Goal: Task Accomplishment & Management: Use online tool/utility

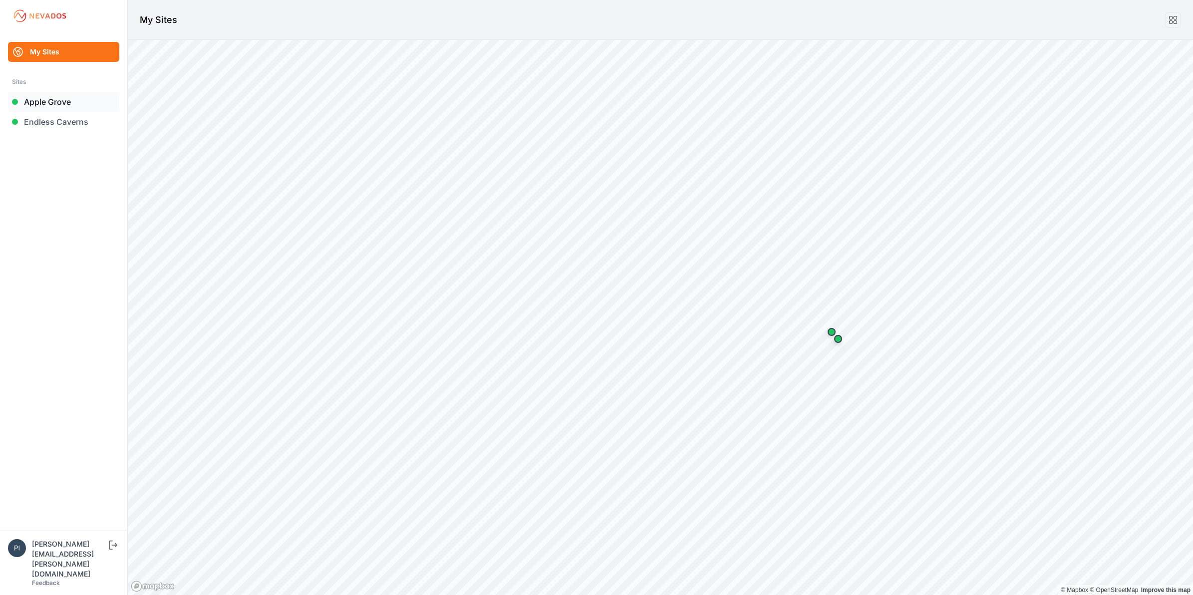
click at [65, 106] on link "Apple Grove" at bounding box center [63, 102] width 111 height 20
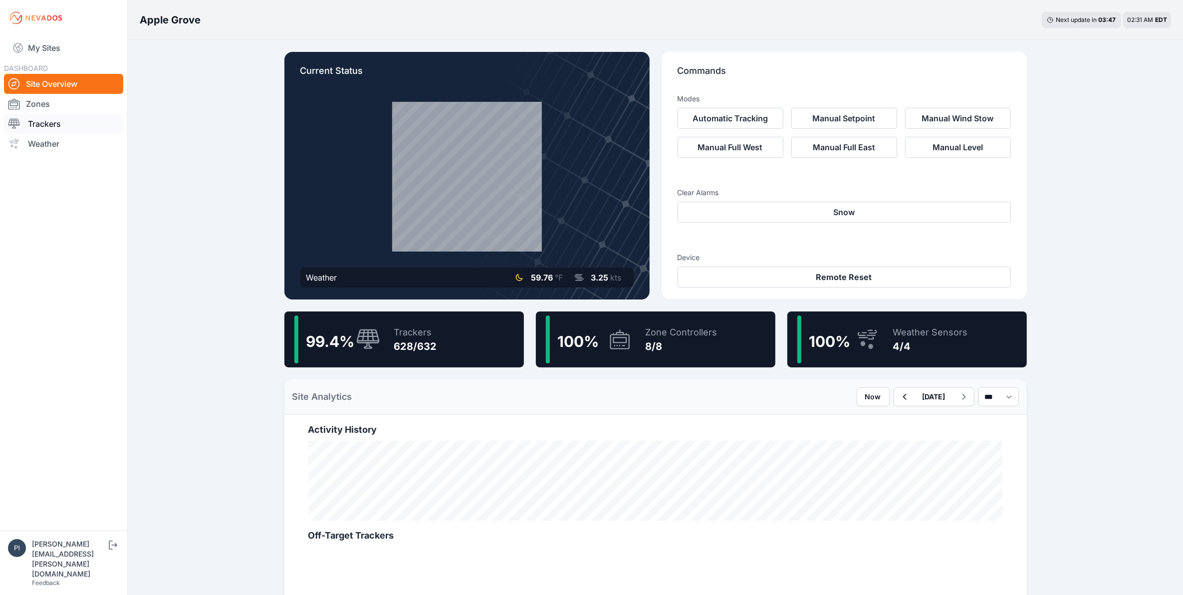
click at [60, 115] on link "Trackers" at bounding box center [63, 124] width 119 height 20
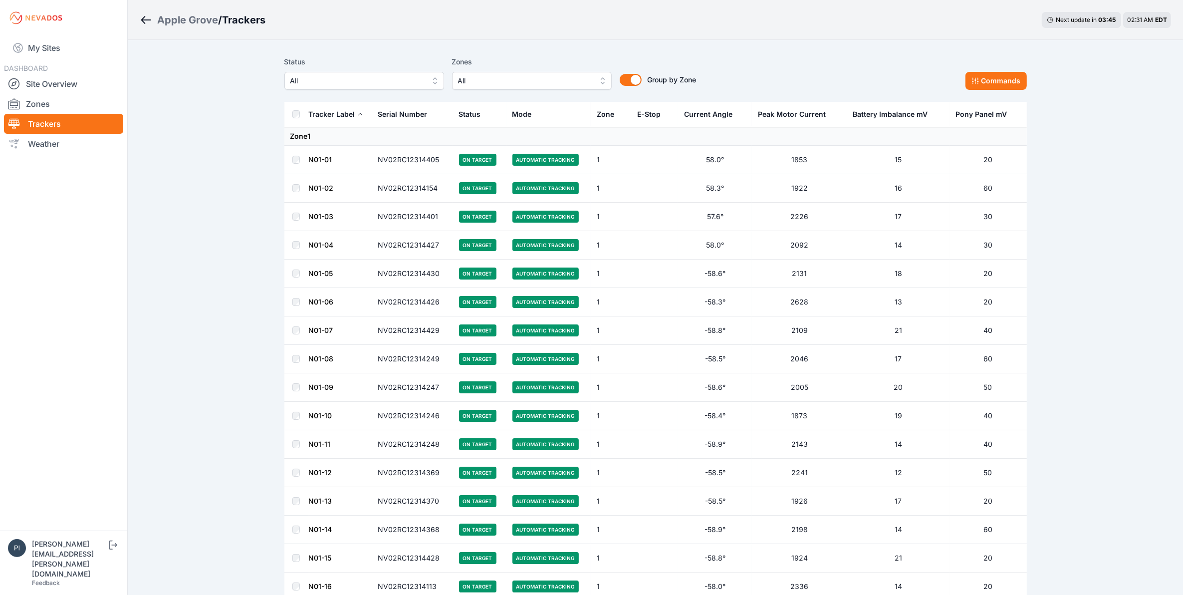
click at [424, 80] on button "All" at bounding box center [365, 81] width 160 height 18
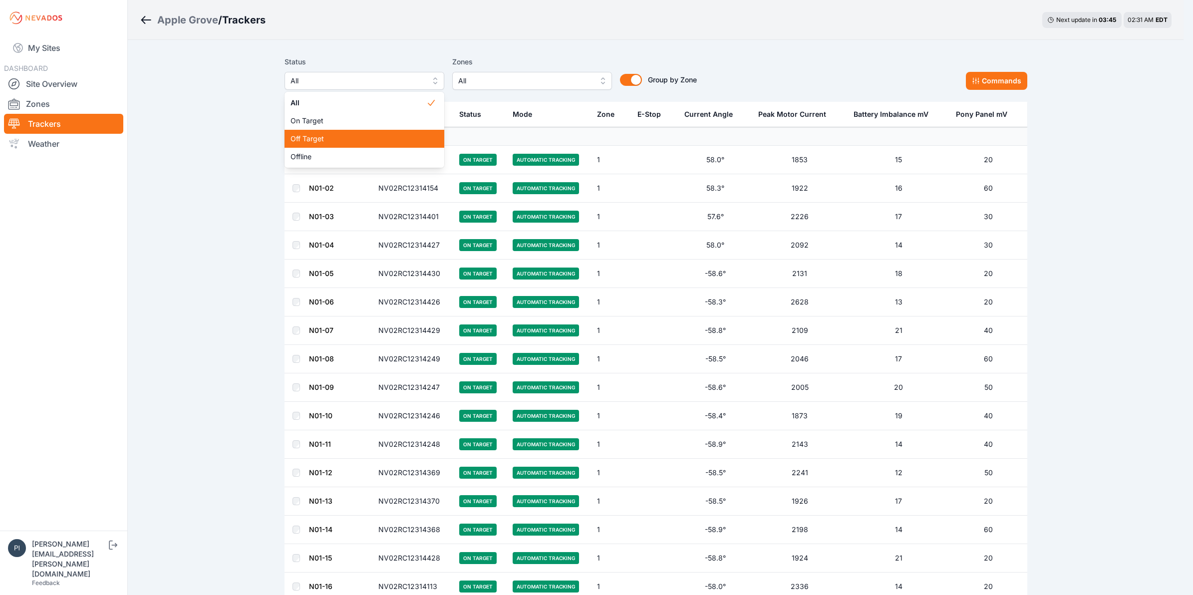
drag, startPoint x: 409, startPoint y: 139, endPoint x: 315, endPoint y: 126, distance: 95.2
click at [409, 139] on span "Off Target" at bounding box center [358, 139] width 136 height 10
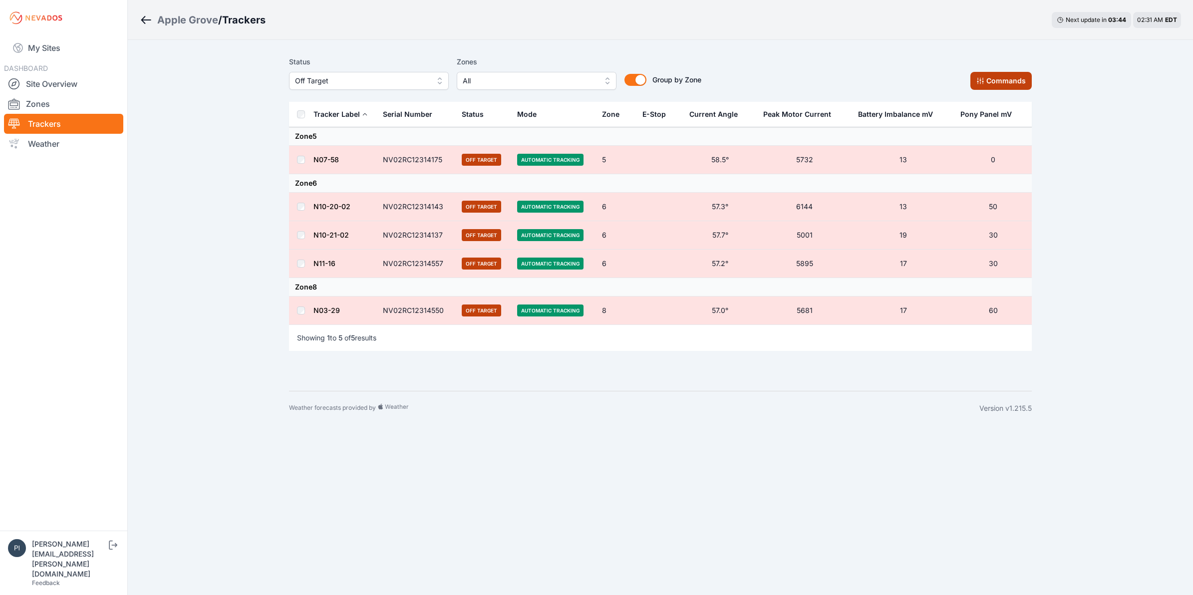
click at [954, 83] on icon at bounding box center [980, 81] width 8 height 8
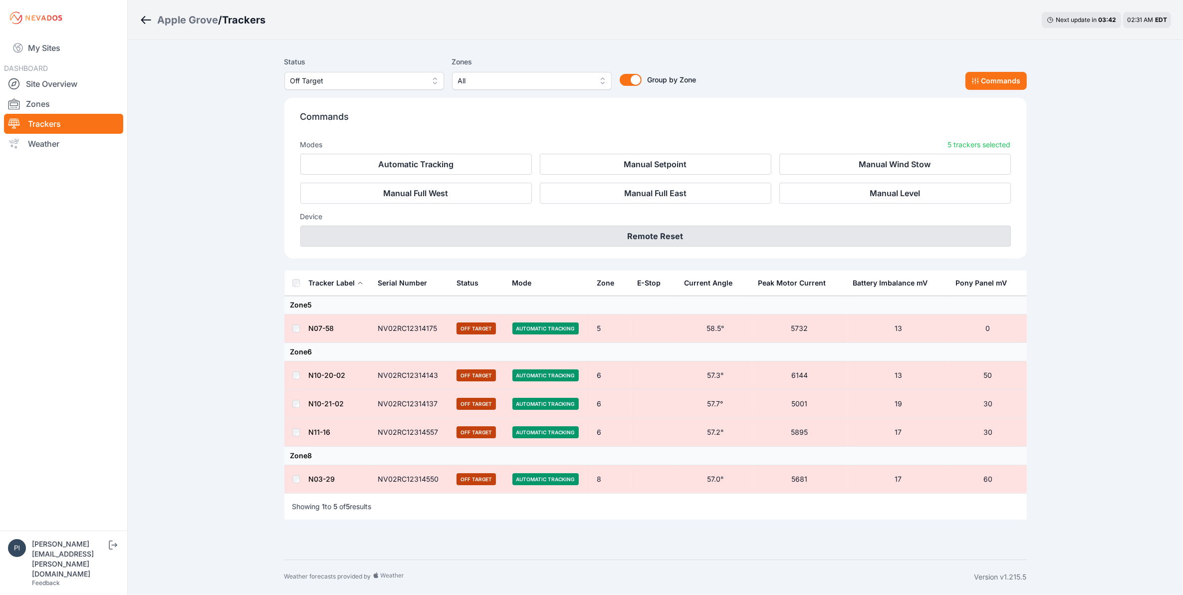
click at [854, 227] on button "Remote Reset" at bounding box center [655, 236] width 711 height 21
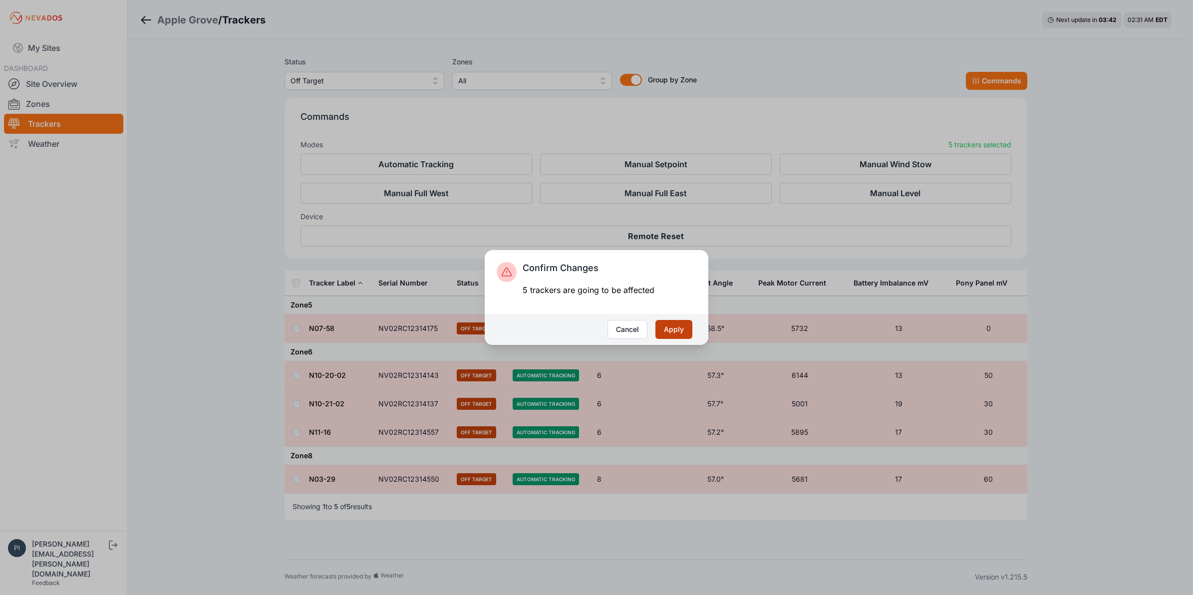
click at [687, 326] on button "Apply" at bounding box center [673, 329] width 37 height 19
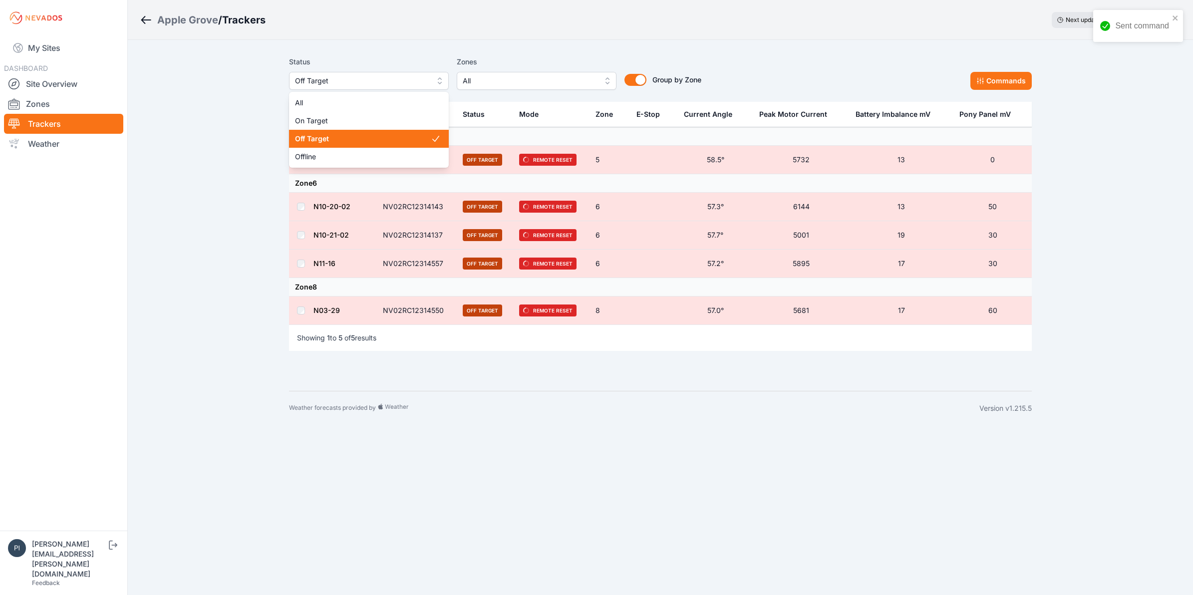
click at [394, 85] on span "Off Target" at bounding box center [362, 81] width 134 height 12
click at [375, 148] on div "Offline" at bounding box center [369, 157] width 160 height 18
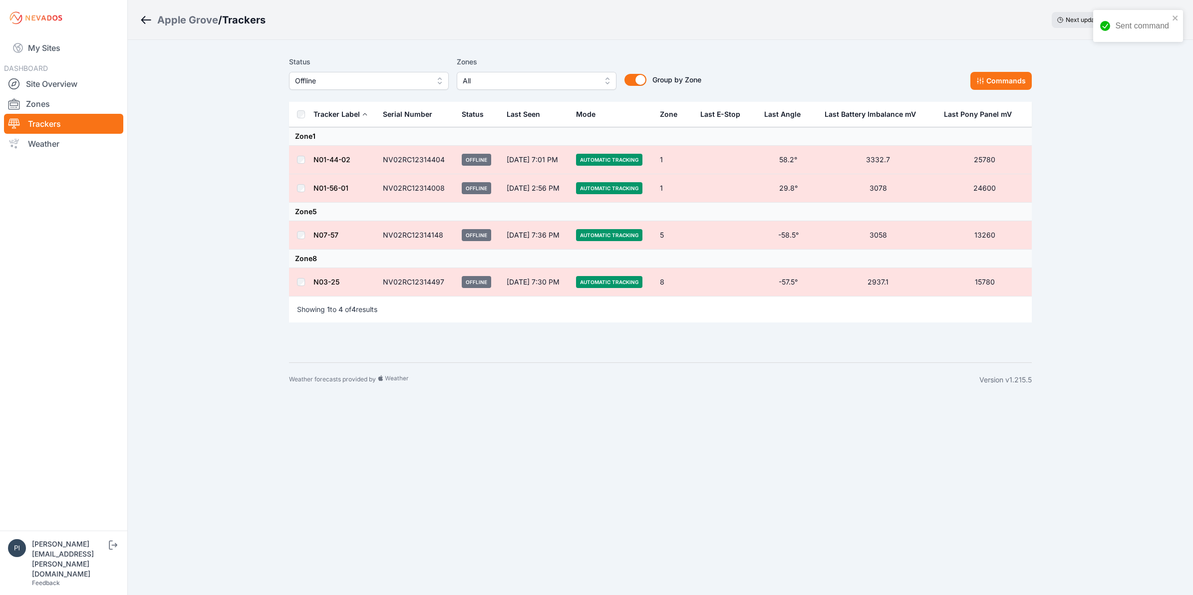
click at [300, 192] on td at bounding box center [301, 188] width 24 height 28
click at [996, 65] on div "Status Offline Zones All Group by Zone Group by Zone Commands" at bounding box center [660, 73] width 743 height 34
click at [997, 84] on button "Commands" at bounding box center [1000, 81] width 61 height 18
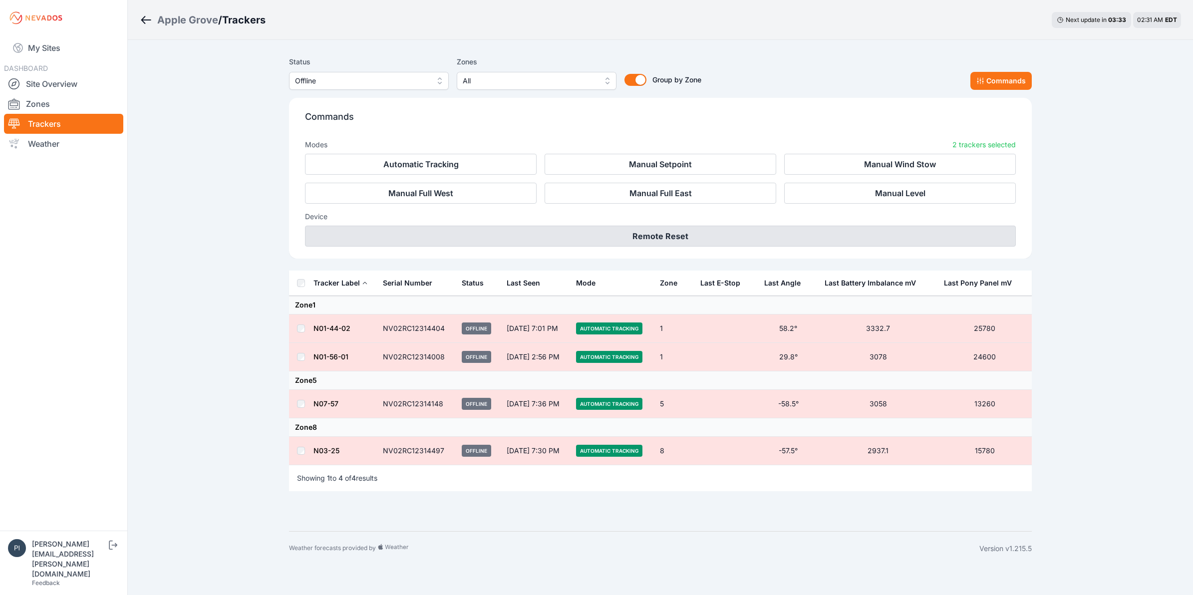
click at [730, 245] on button "Remote Reset" at bounding box center [660, 236] width 711 height 21
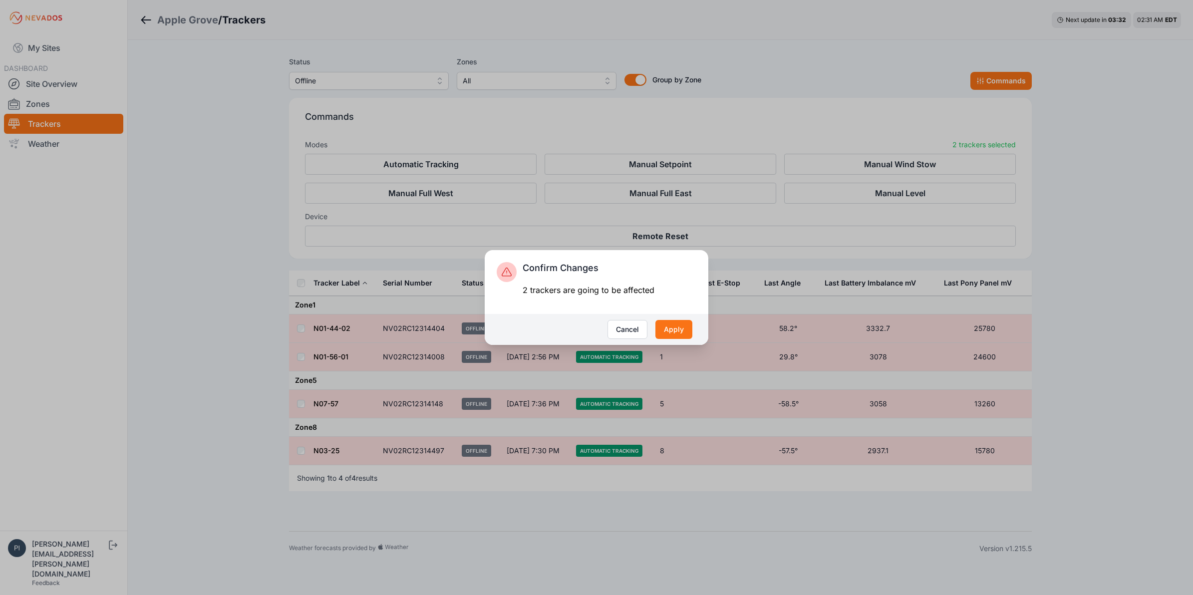
click at [694, 327] on div "Cancel Apply" at bounding box center [597, 329] width 224 height 31
click at [693, 327] on div "Cancel Apply" at bounding box center [597, 329] width 224 height 31
drag, startPoint x: 693, startPoint y: 327, endPoint x: 684, endPoint y: 328, distance: 8.5
click at [684, 328] on button "Apply" at bounding box center [673, 329] width 37 height 19
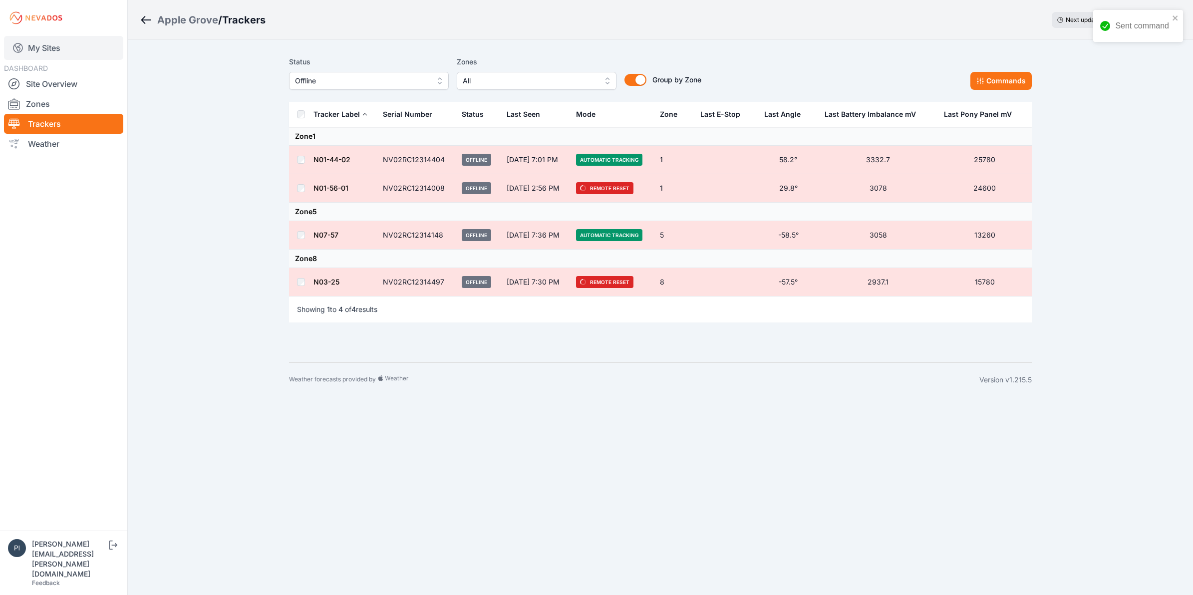
click at [45, 45] on link "My Sites" at bounding box center [63, 48] width 119 height 24
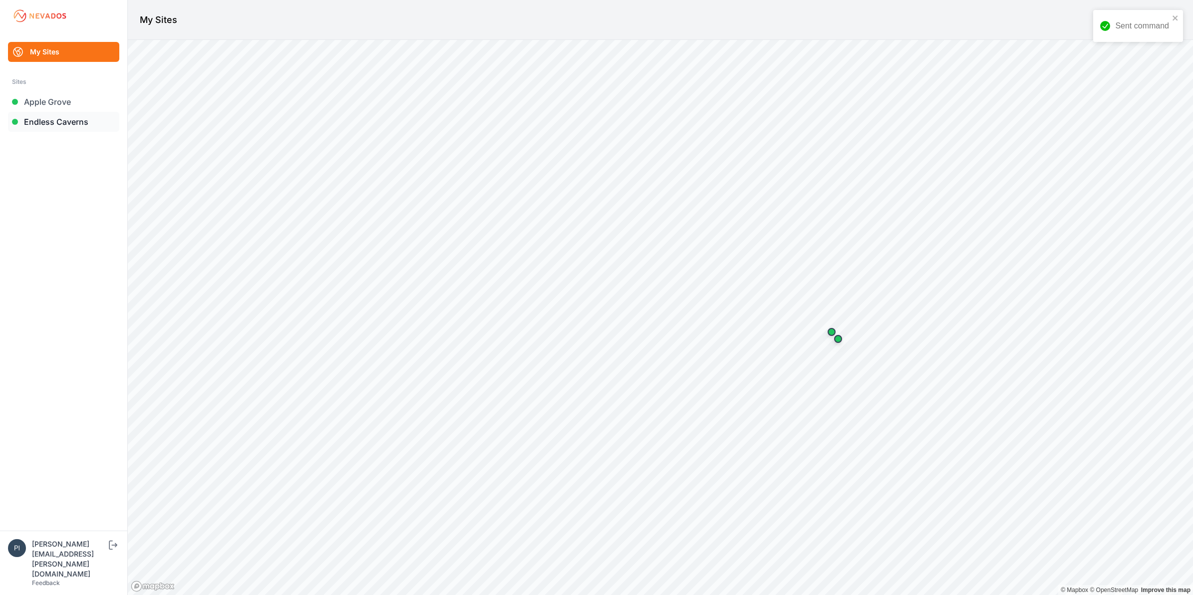
click at [49, 129] on link "Endless Caverns" at bounding box center [63, 122] width 111 height 20
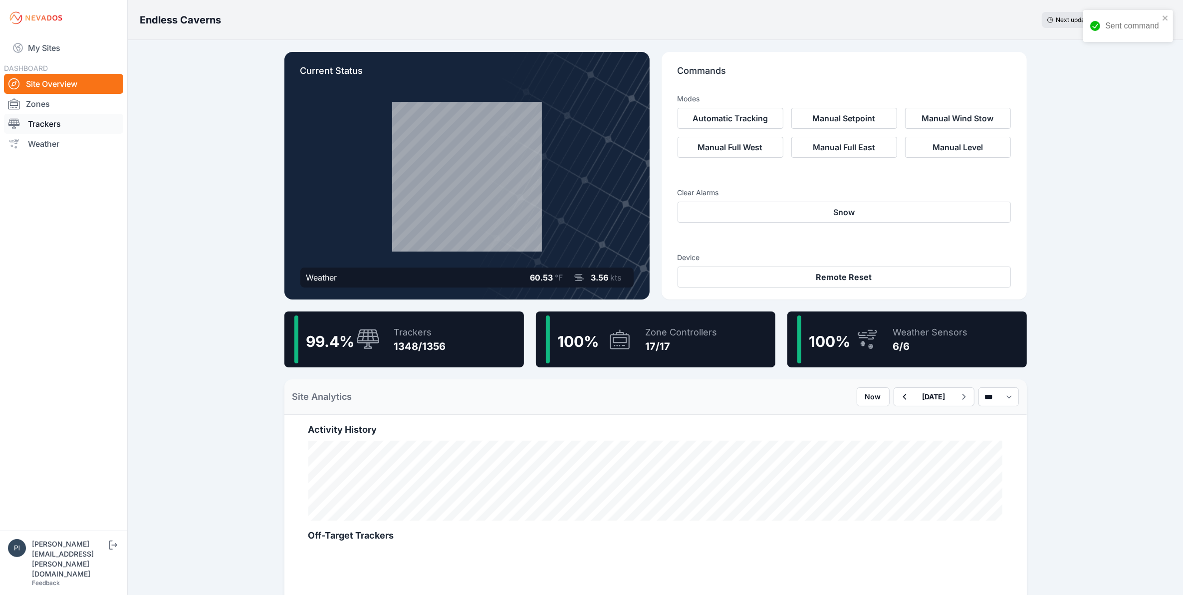
click at [34, 126] on link "Trackers" at bounding box center [63, 124] width 119 height 20
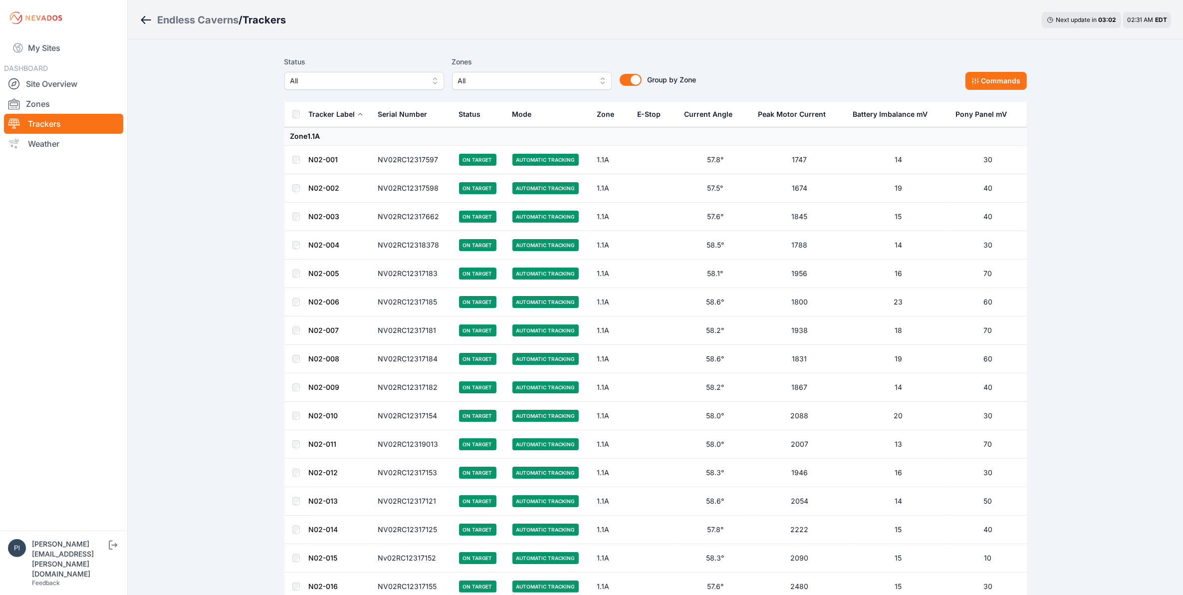
click at [360, 81] on span "All" at bounding box center [357, 81] width 134 height 12
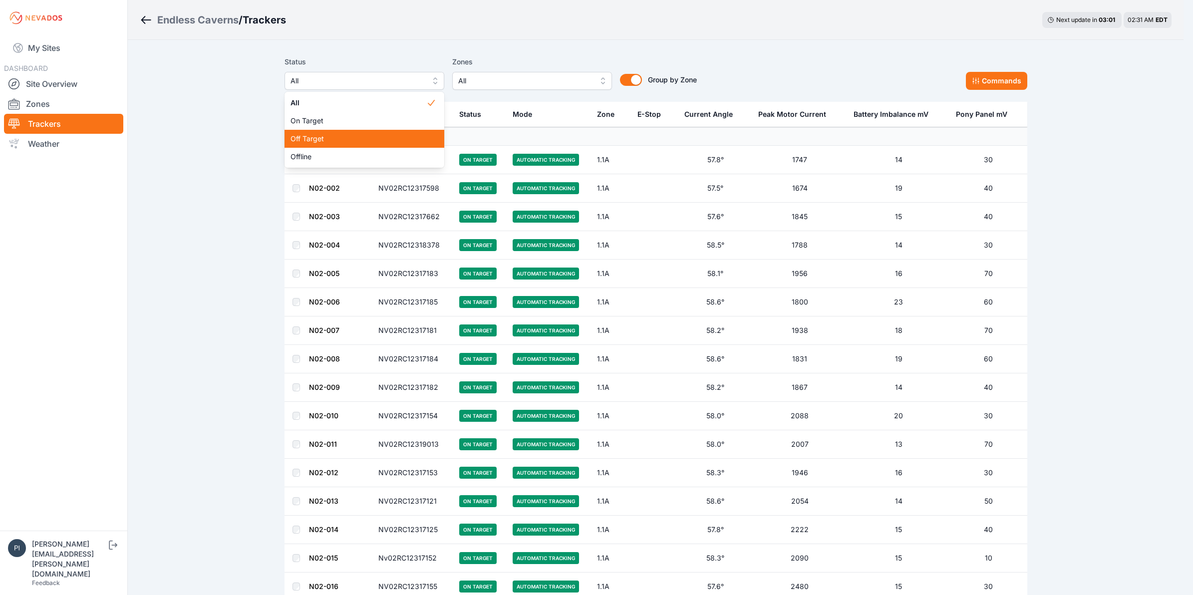
click at [346, 140] on span "Off Target" at bounding box center [358, 139] width 136 height 10
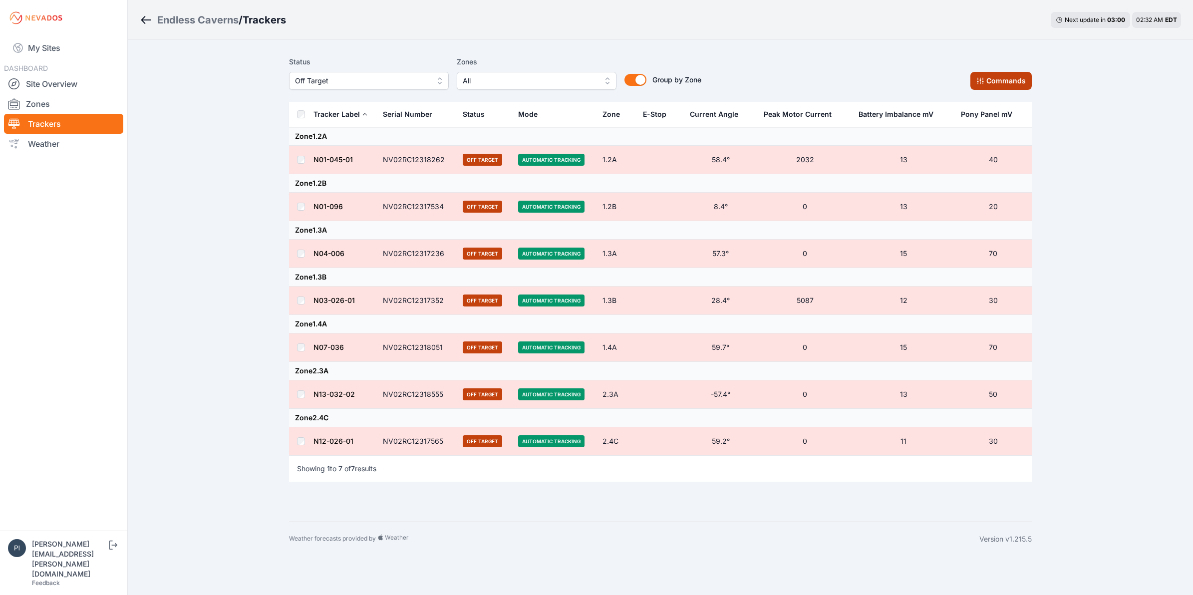
click at [1013, 75] on button "Commands" at bounding box center [1000, 81] width 61 height 18
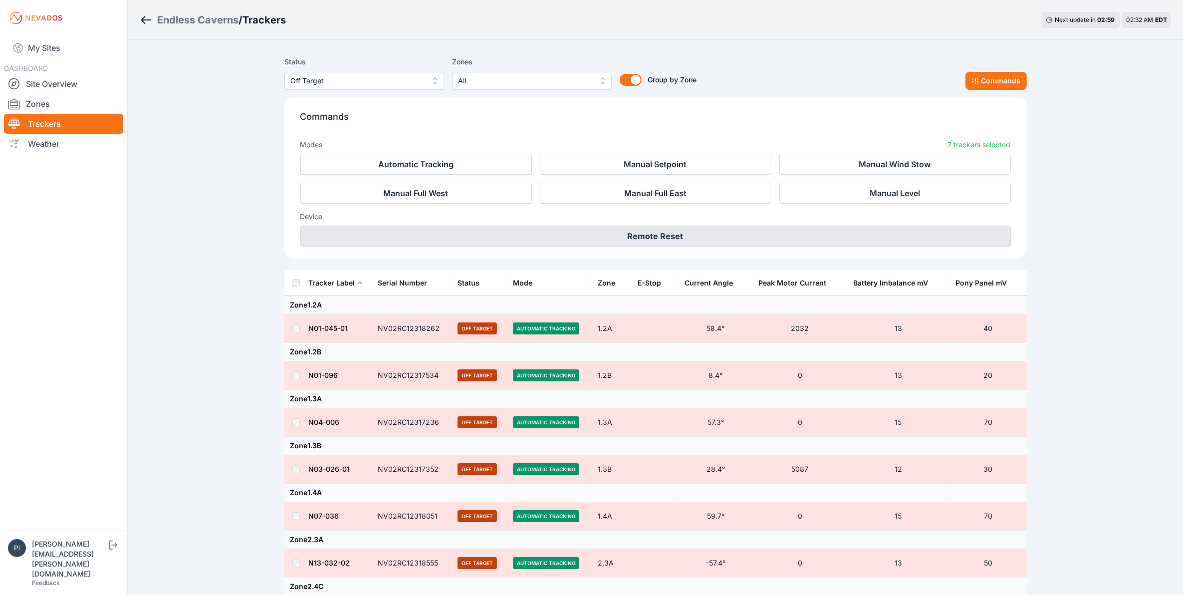
click at [837, 233] on button "Remote Reset" at bounding box center [655, 236] width 711 height 21
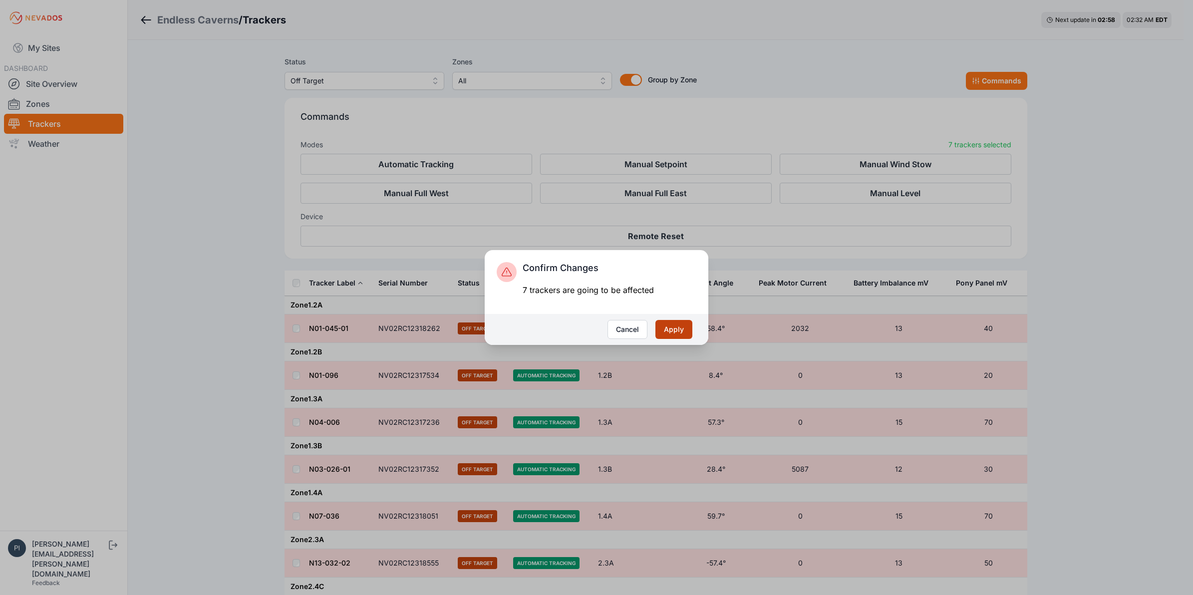
click at [665, 330] on button "Apply" at bounding box center [673, 329] width 37 height 19
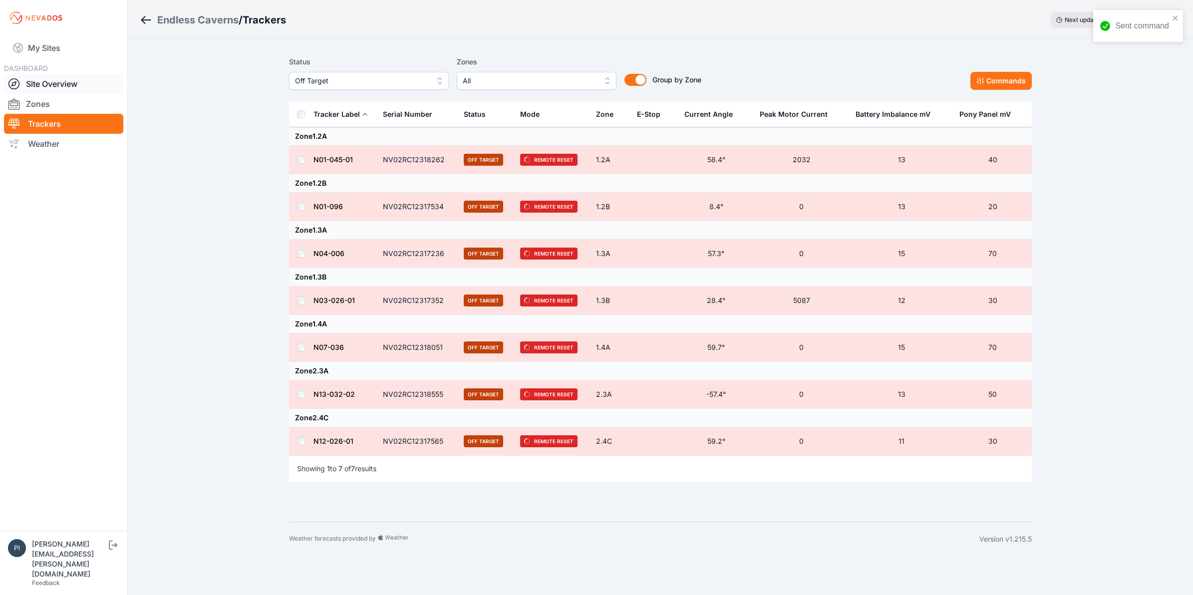
click at [58, 84] on link "Site Overview" at bounding box center [63, 84] width 119 height 20
